Goal: Information Seeking & Learning: Learn about a topic

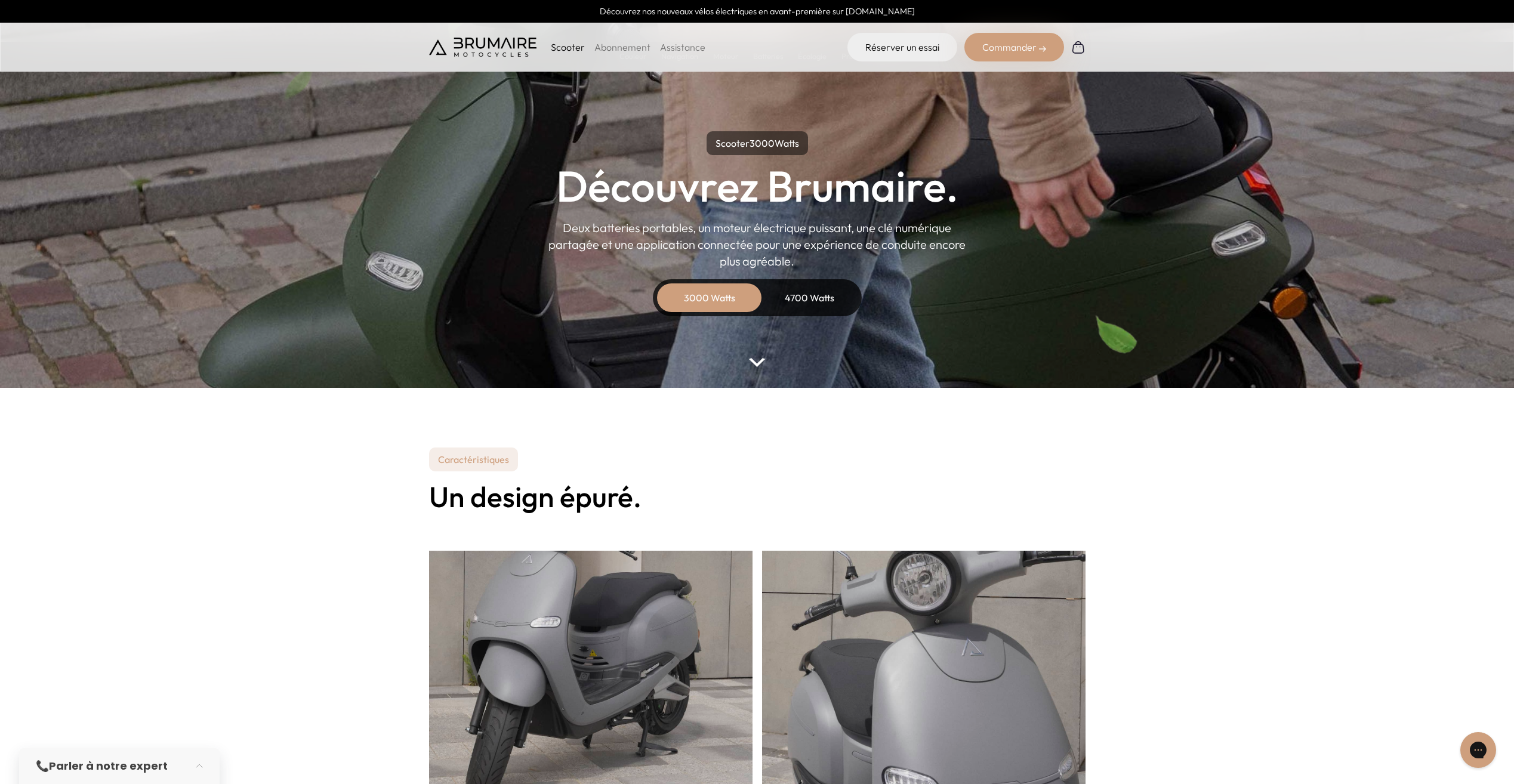
click at [623, 45] on link "Abonnement" at bounding box center [622, 47] width 56 height 12
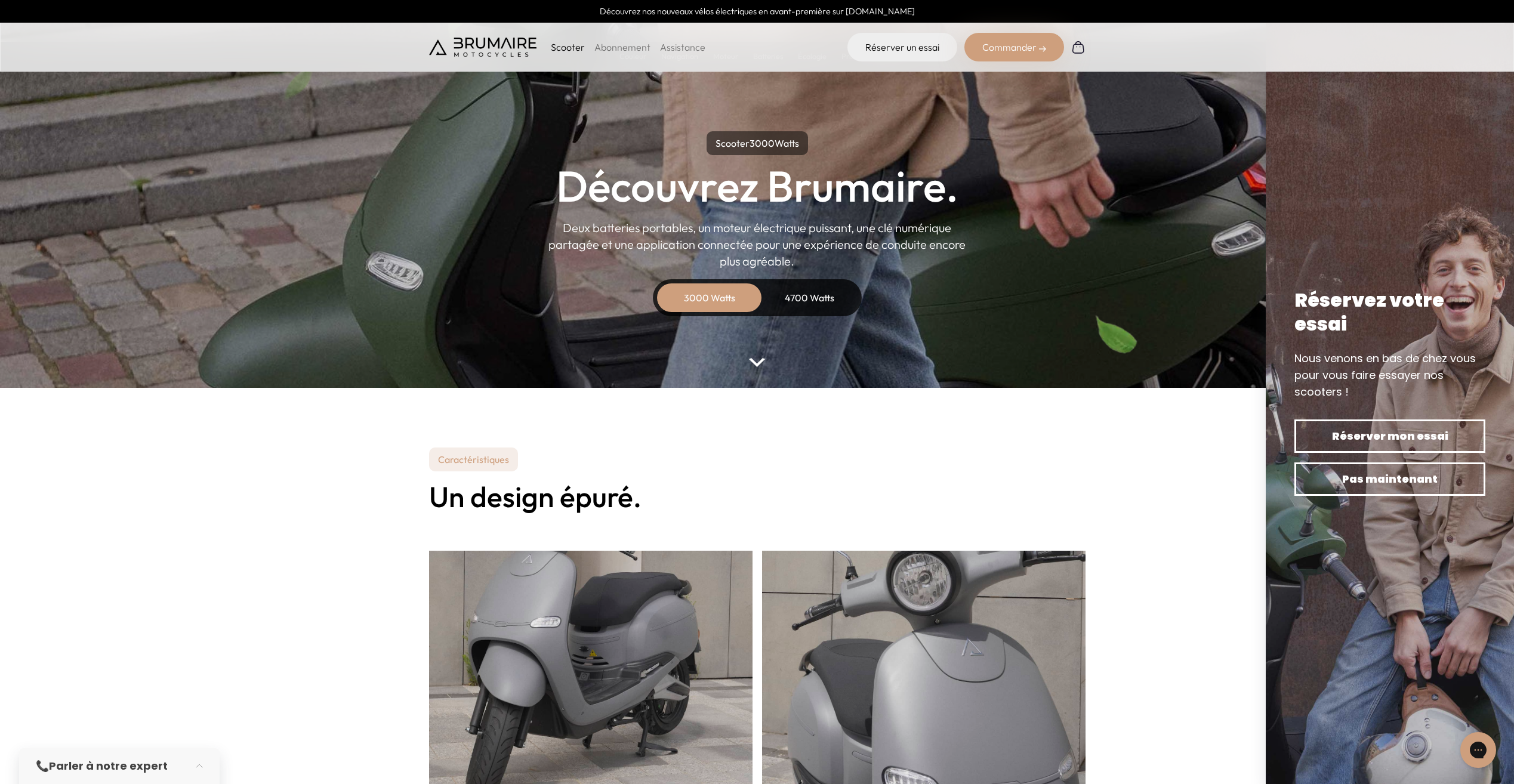
click at [809, 287] on div "4700 Watts" at bounding box center [809, 298] width 96 height 29
click at [812, 292] on div "4700 Watts" at bounding box center [809, 298] width 96 height 29
click at [1135, 457] on section "Caractéristiques Un design épuré." at bounding box center [757, 742] width 1514 height 709
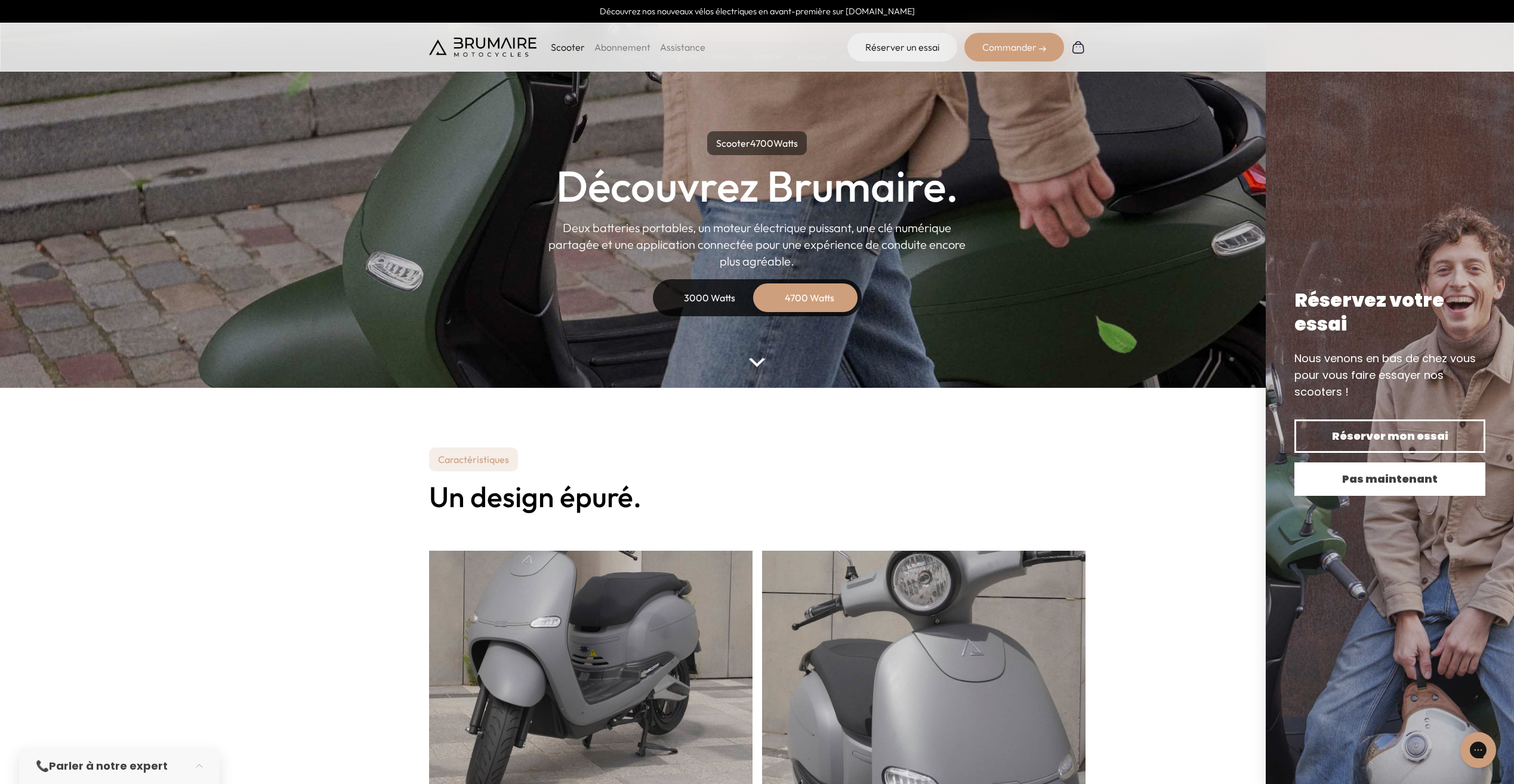
click at [1405, 488] on button "Pas maintenant" at bounding box center [1390, 479] width 191 height 34
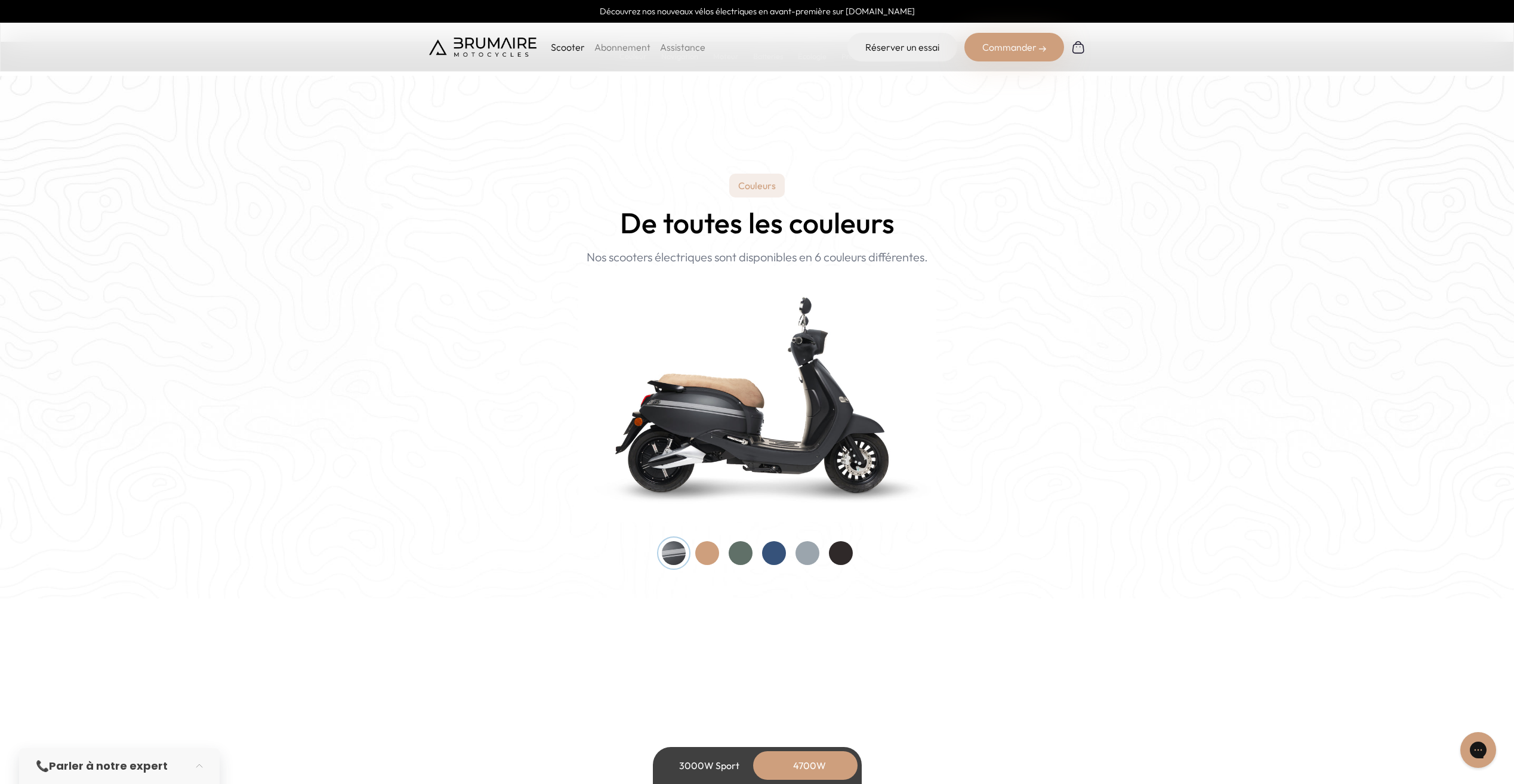
scroll to position [1193, 0]
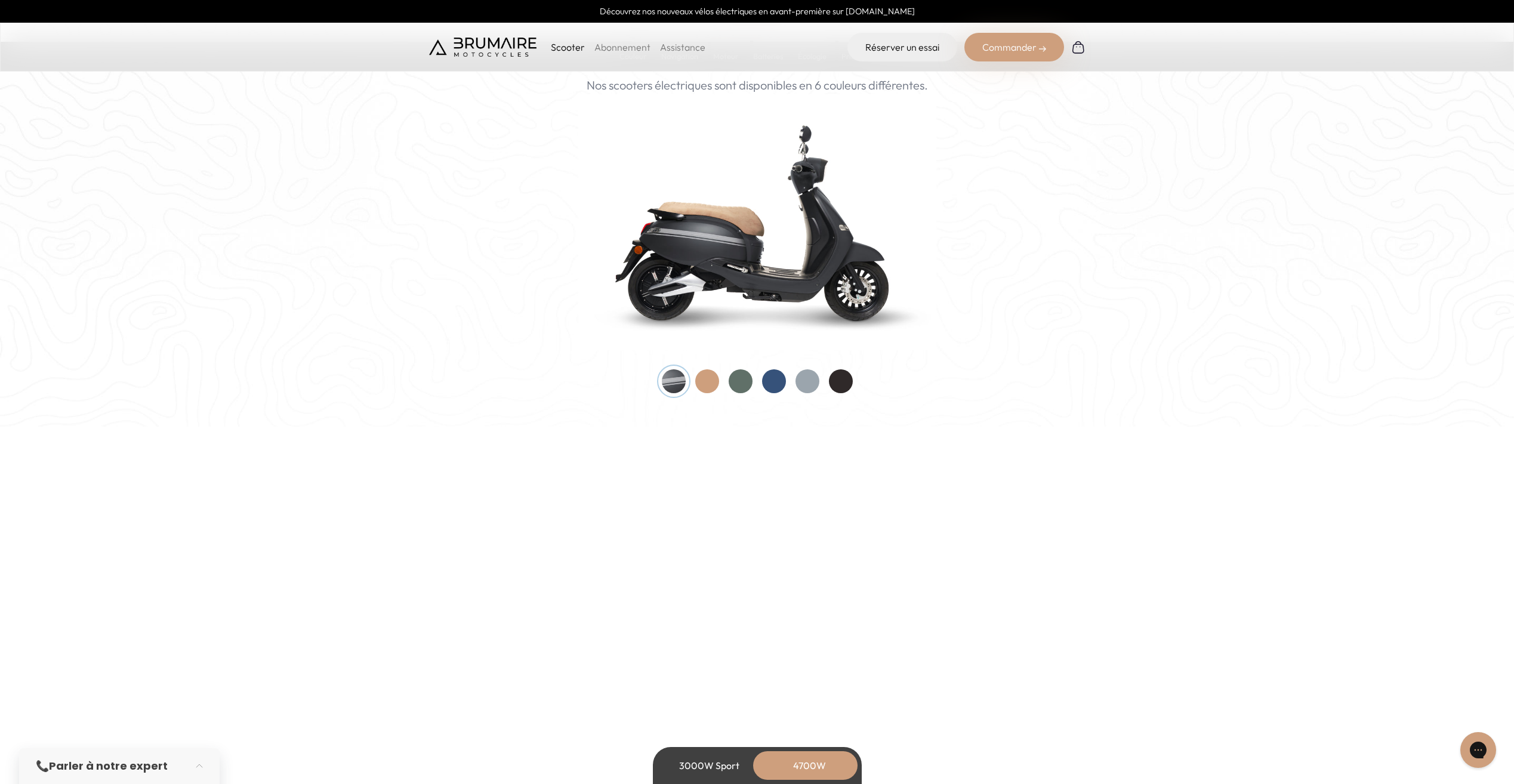
click at [840, 383] on div at bounding box center [840, 381] width 24 height 24
click at [811, 379] on div at bounding box center [807, 381] width 24 height 24
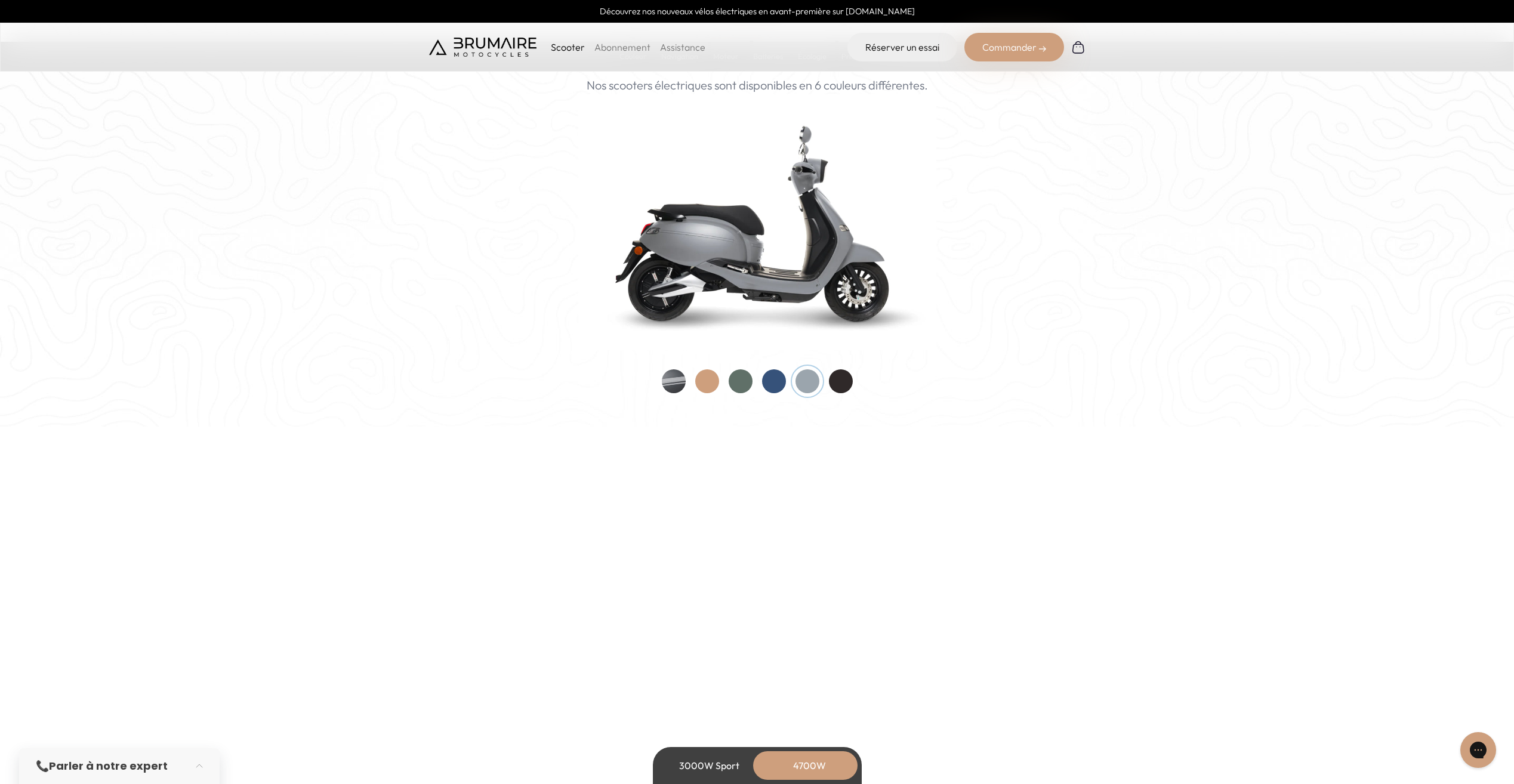
click at [759, 370] on div at bounding box center [757, 381] width 191 height 24
click at [779, 385] on div at bounding box center [774, 381] width 24 height 24
click at [751, 379] on div at bounding box center [740, 381] width 24 height 24
click at [707, 381] on div at bounding box center [707, 381] width 24 height 24
click at [687, 383] on div at bounding box center [757, 381] width 191 height 24
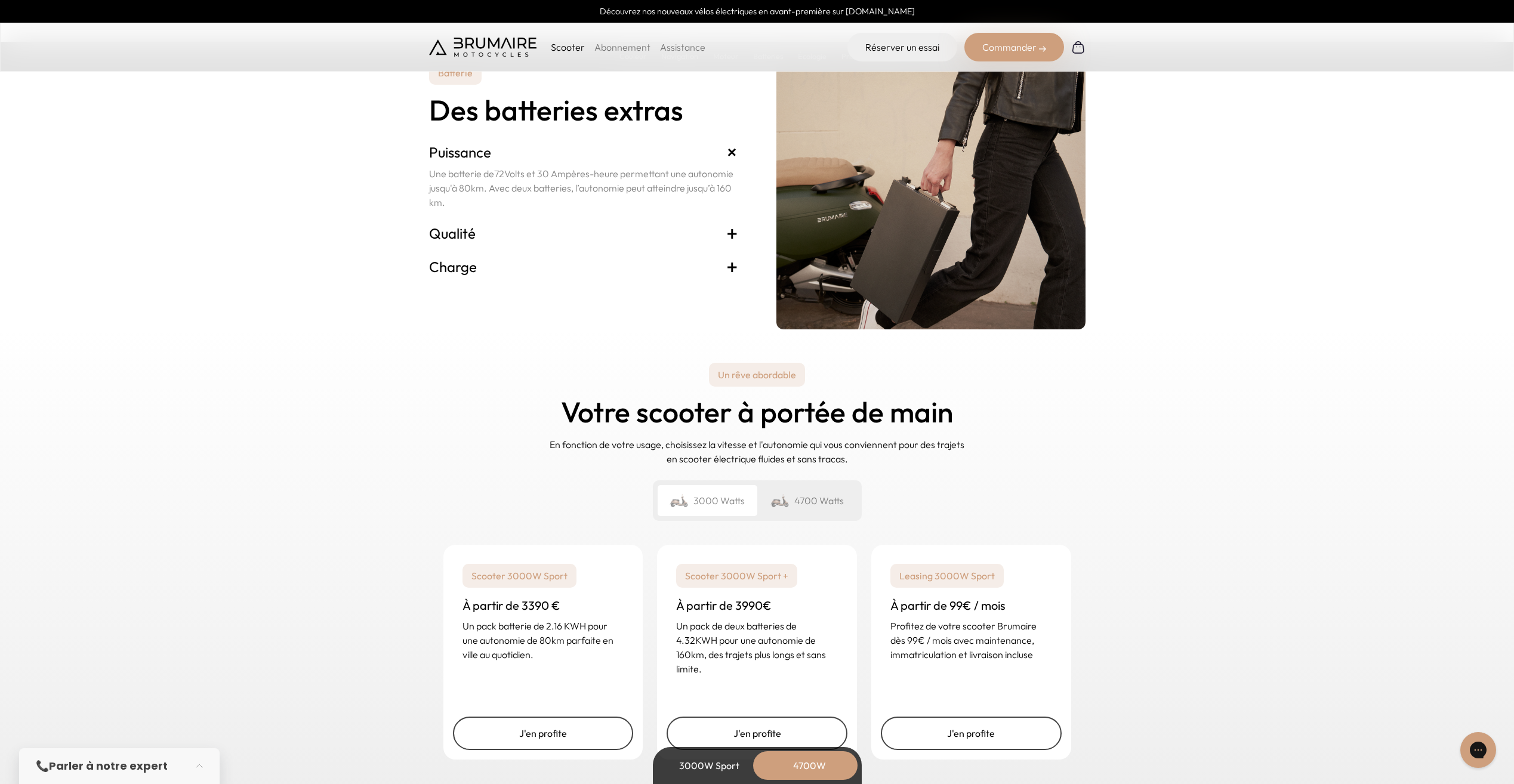
scroll to position [2804, 0]
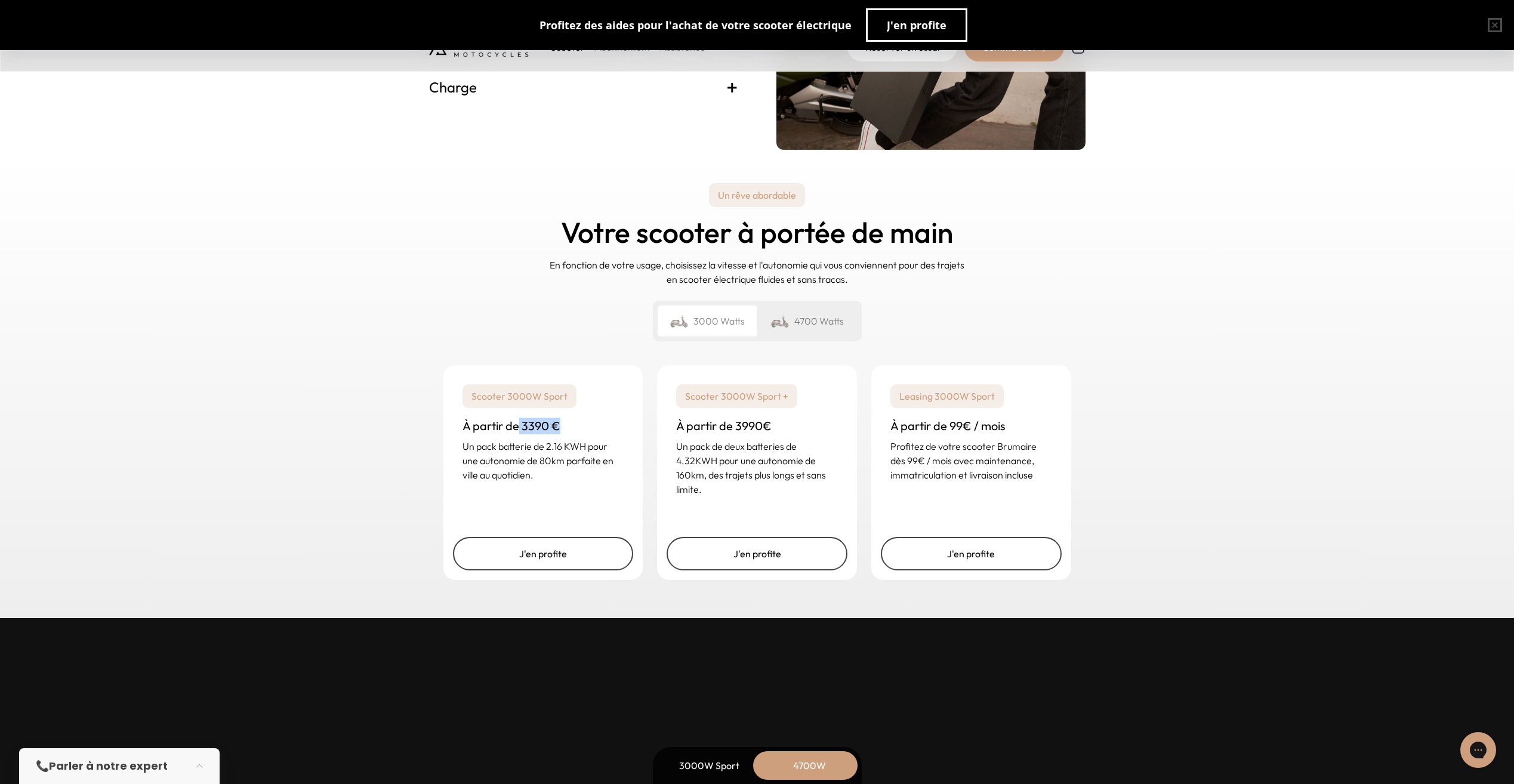
drag, startPoint x: 573, startPoint y: 434, endPoint x: 605, endPoint y: 434, distance: 32.0
click at [605, 434] on h3 "À partir de 3390 €" at bounding box center [543, 426] width 162 height 17
drag, startPoint x: 605, startPoint y: 434, endPoint x: 604, endPoint y: 451, distance: 17.0
click at [604, 451] on p "Un pack batterie de 2.16 KWH pour une autonomie de 80km parfaite en ville au qu…" at bounding box center [543, 460] width 162 height 43
drag, startPoint x: 584, startPoint y: 421, endPoint x: 370, endPoint y: 442, distance: 215.0
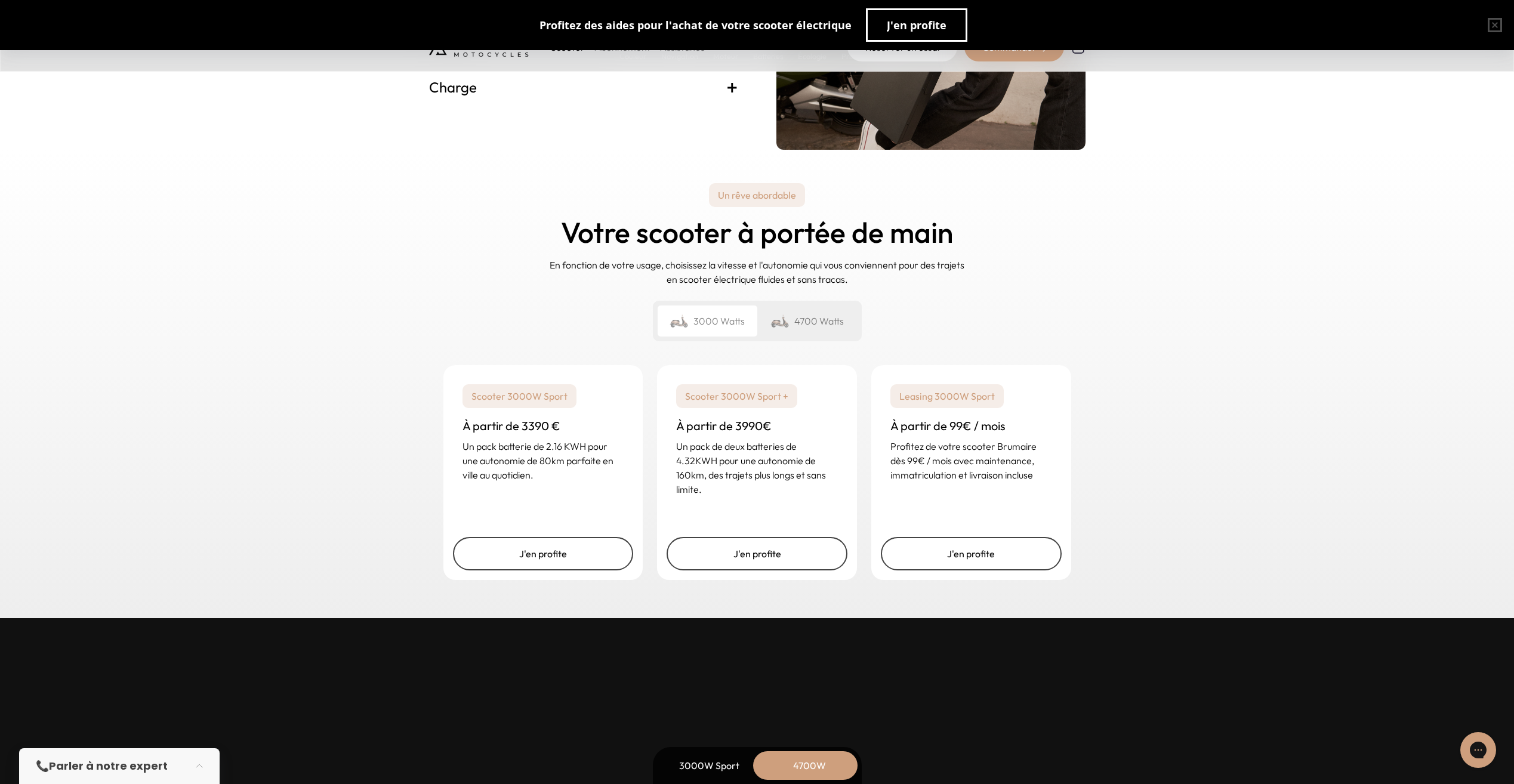
click at [370, 442] on div "Un rêve abordable Votre scooter à portée de main En fonction de votre usage, ch…" at bounding box center [757, 384] width 1514 height 468
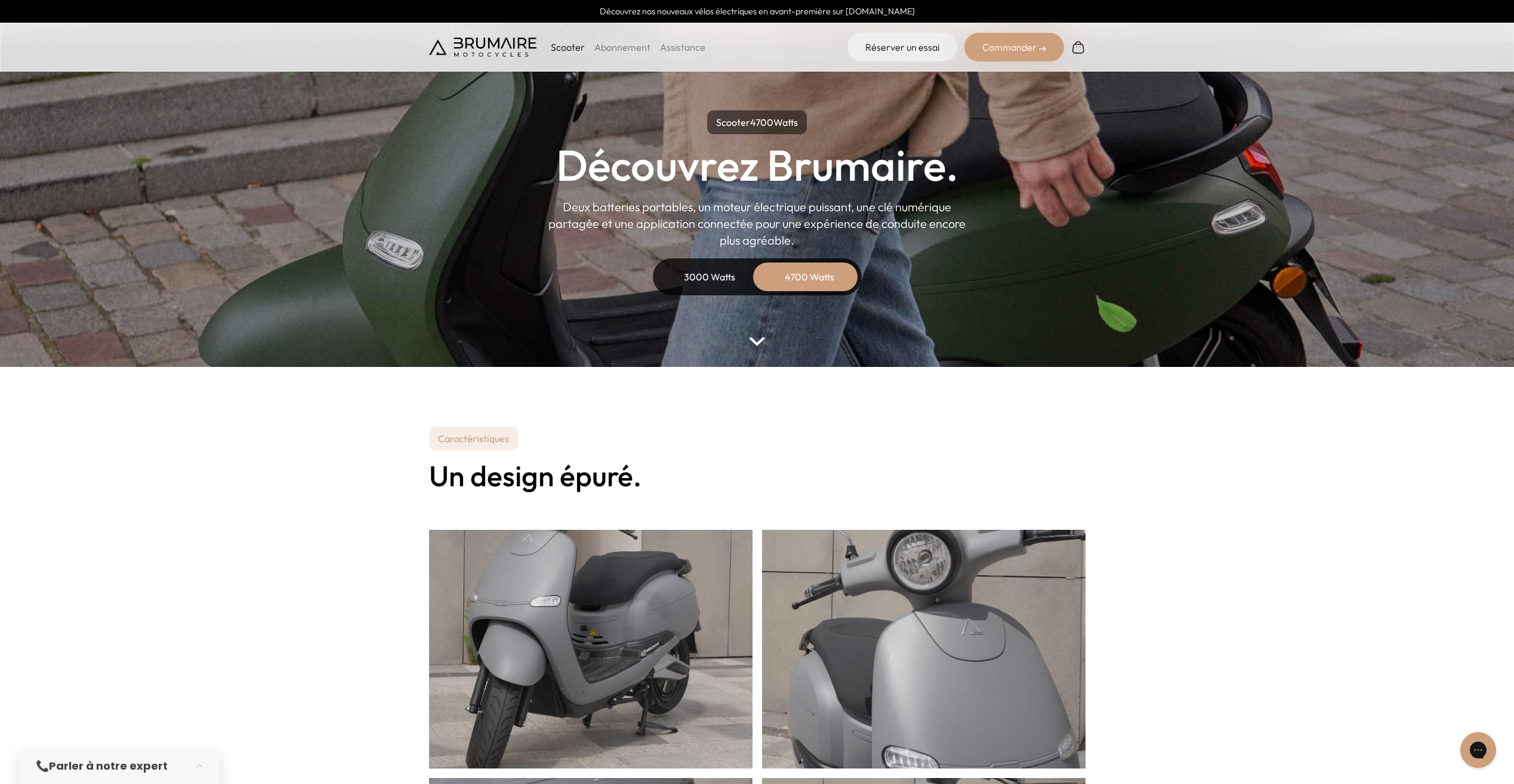
scroll to position [0, 0]
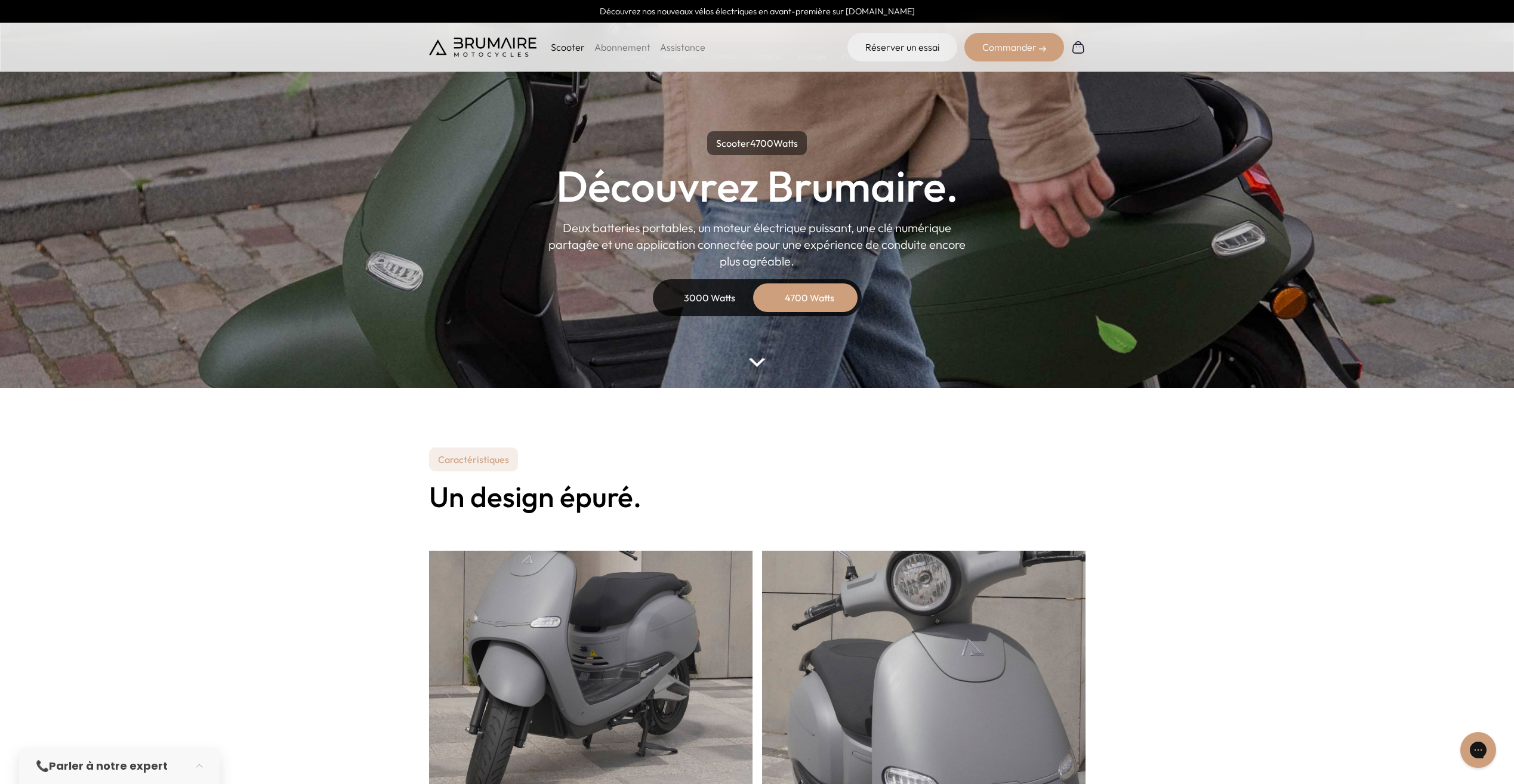
click at [641, 52] on link "Abonnement" at bounding box center [622, 47] width 56 height 12
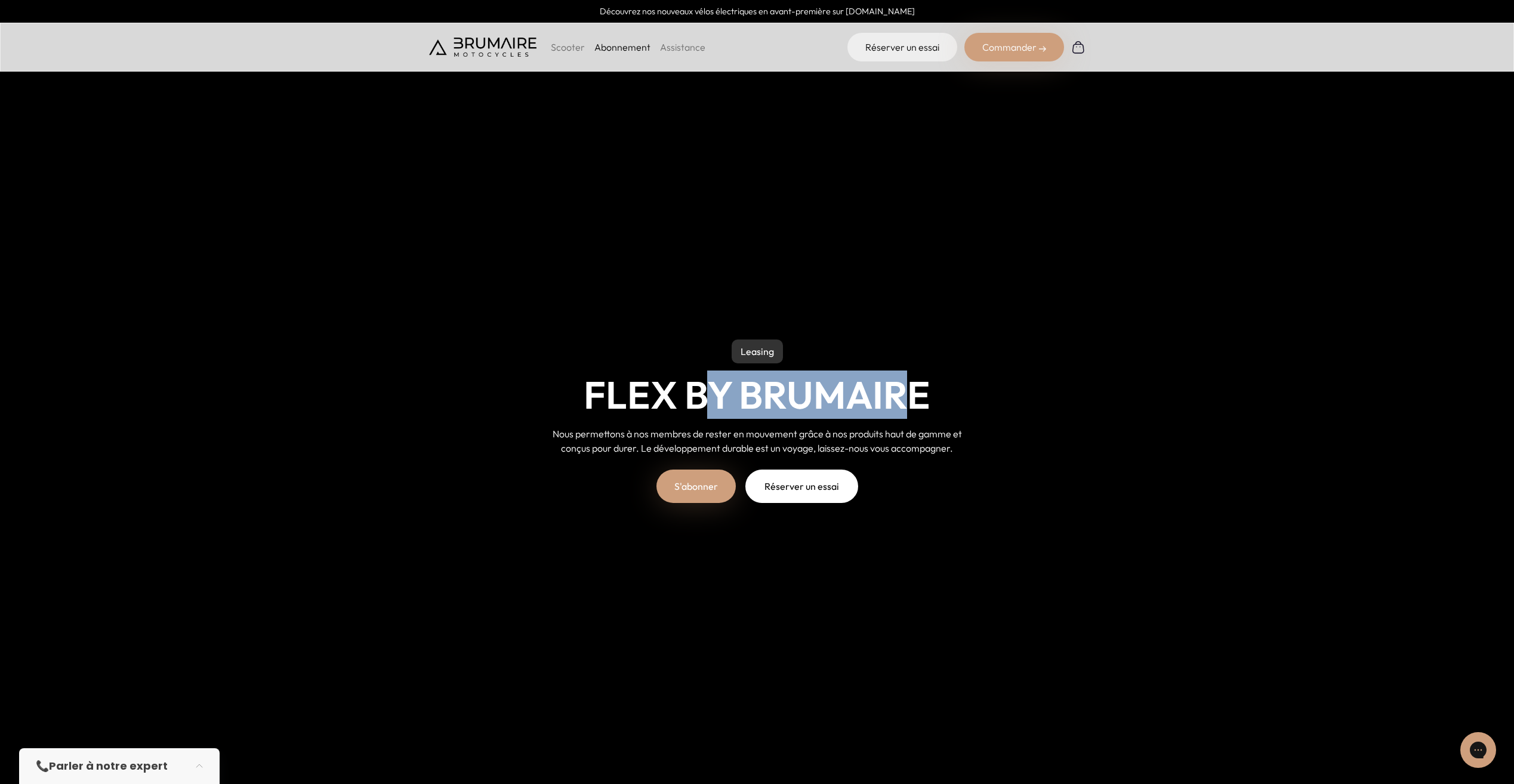
drag, startPoint x: 896, startPoint y: 397, endPoint x: 704, endPoint y: 397, distance: 192.0
click at [704, 397] on h1 "Flex by Brumaire" at bounding box center [757, 394] width 347 height 44
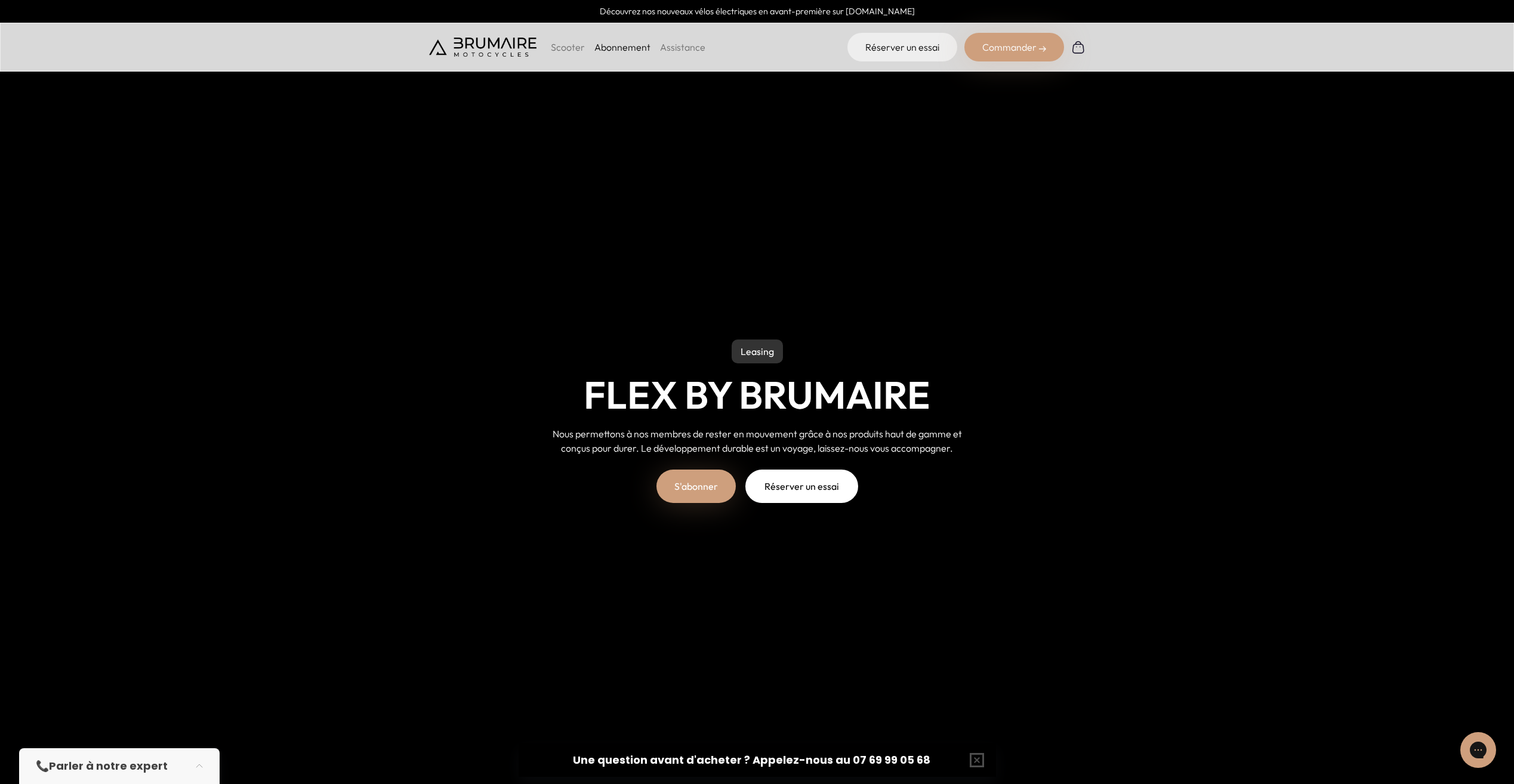
click at [568, 49] on p "Scooter" at bounding box center [567, 47] width 34 height 14
